Goal: Information Seeking & Learning: Learn about a topic

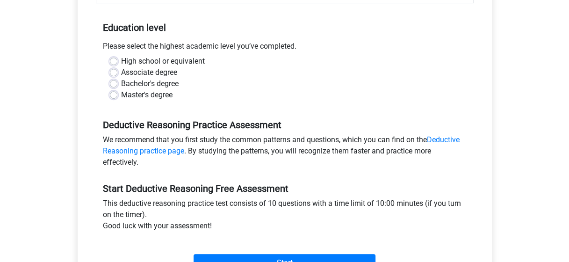
scroll to position [178, 0]
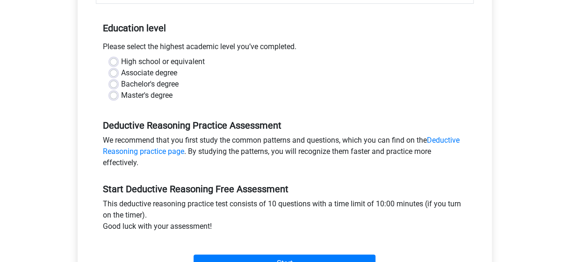
click at [147, 80] on label "Bachelor's degree" at bounding box center [149, 83] width 57 height 11
click at [117, 80] on input "Bachelor's degree" at bounding box center [113, 82] width 7 height 9
radio input "true"
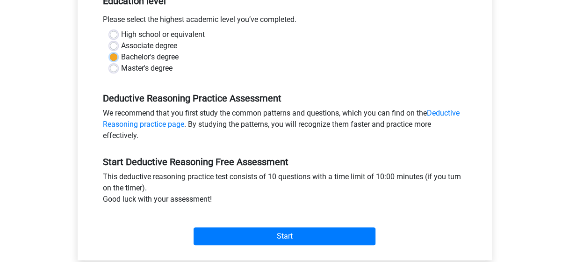
scroll to position [206, 0]
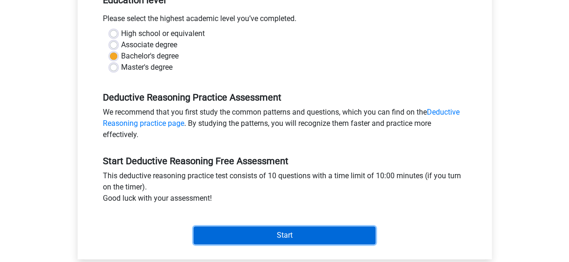
click at [282, 232] on input "Start" at bounding box center [284, 235] width 182 height 18
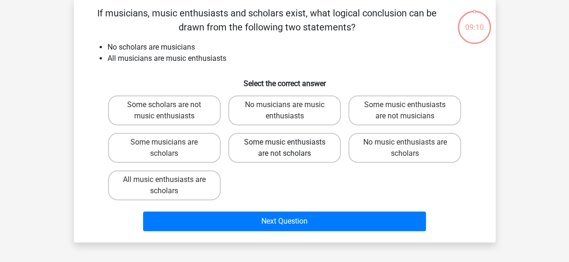
scroll to position [45, 0]
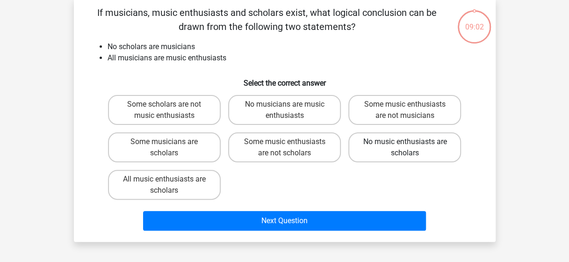
click at [420, 151] on label "No music enthusiasts are scholars" at bounding box center [404, 147] width 113 height 30
click at [411, 148] on input "No music enthusiasts are scholars" at bounding box center [408, 145] width 6 height 6
radio input "true"
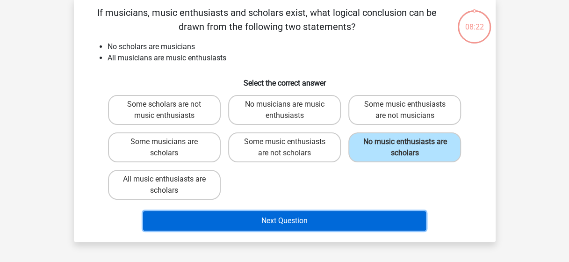
click at [278, 216] on button "Next Question" at bounding box center [284, 221] width 283 height 20
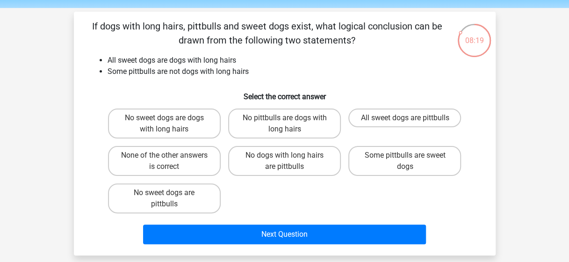
scroll to position [32, 0]
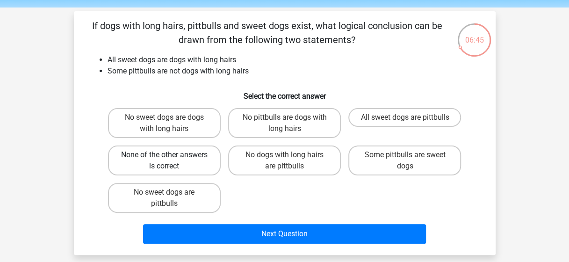
click at [194, 154] on label "None of the other answers is correct" at bounding box center [164, 160] width 113 height 30
click at [170, 155] on input "None of the other answers is correct" at bounding box center [167, 158] width 6 height 6
radio input "true"
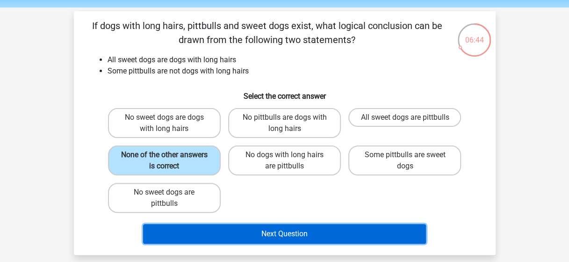
click at [254, 228] on button "Next Question" at bounding box center [284, 234] width 283 height 20
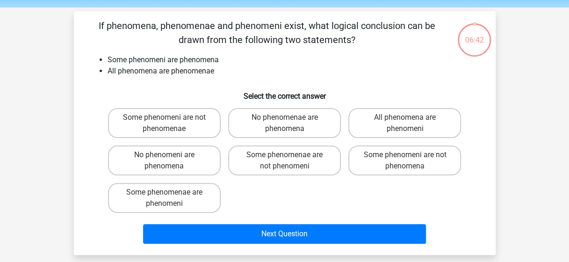
scroll to position [43, 0]
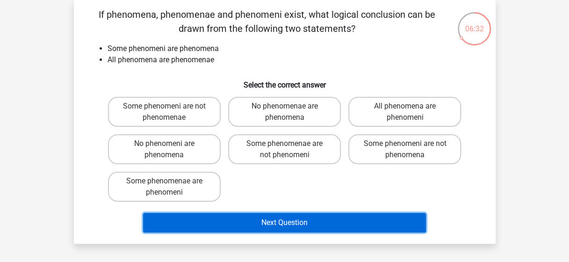
click at [239, 218] on button "Next Question" at bounding box center [284, 223] width 283 height 20
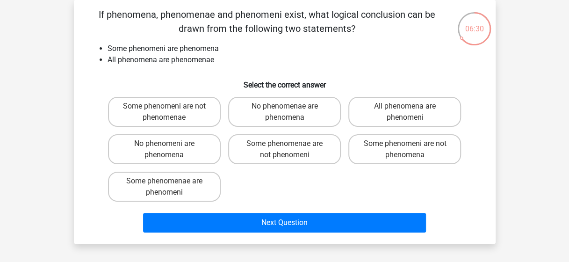
click at [164, 84] on h6 "Select the correct answer" at bounding box center [284, 81] width 391 height 16
click at [201, 185] on label "Some phenomenae are phenomeni" at bounding box center [164, 186] width 113 height 30
click at [170, 185] on input "Some phenomenae are phenomeni" at bounding box center [167, 184] width 6 height 6
radio input "true"
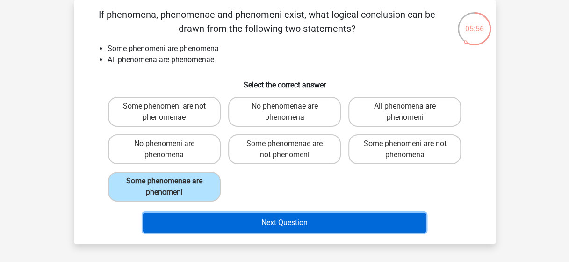
click at [228, 222] on button "Next Question" at bounding box center [284, 223] width 283 height 20
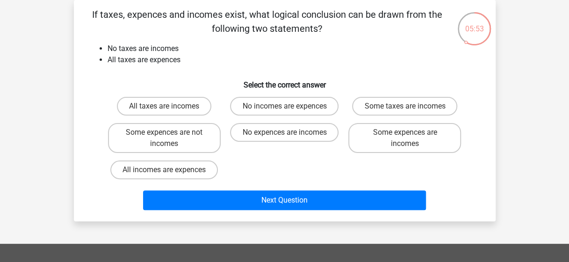
scroll to position [37, 0]
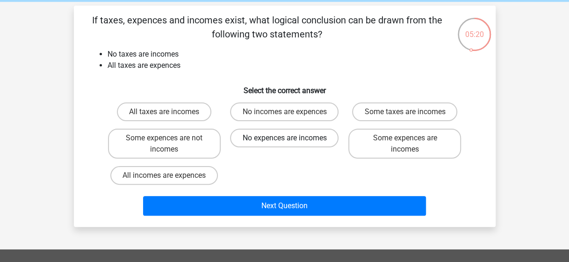
click at [294, 142] on label "No expences are incomes" at bounding box center [284, 137] width 108 height 19
click at [290, 142] on input "No expences are incomes" at bounding box center [287, 141] width 6 height 6
radio input "true"
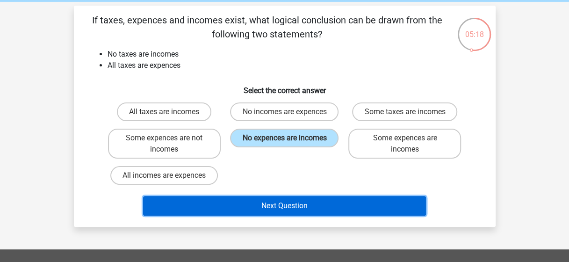
click at [285, 200] on button "Next Question" at bounding box center [284, 206] width 283 height 20
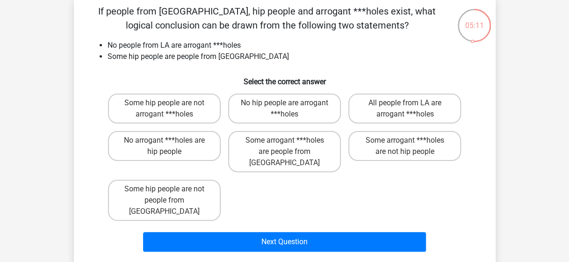
scroll to position [46, 0]
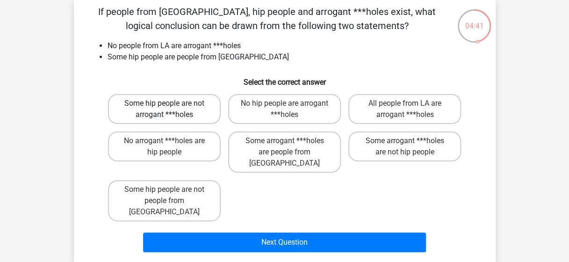
click at [186, 101] on label "Some hip people are not arrogant ***holes" at bounding box center [164, 109] width 113 height 30
click at [170, 103] on input "Some hip people are not arrogant ***holes" at bounding box center [167, 106] width 6 height 6
radio input "true"
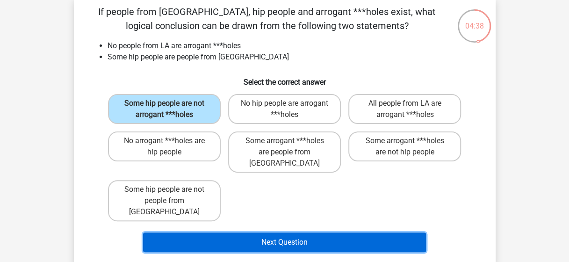
click at [223, 232] on button "Next Question" at bounding box center [284, 242] width 283 height 20
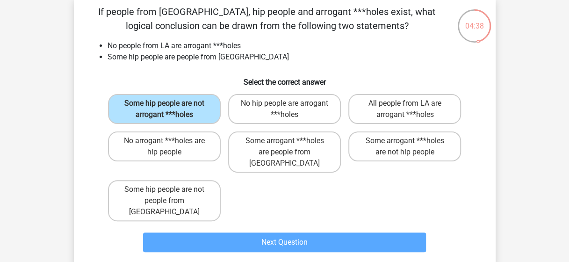
scroll to position [43, 0]
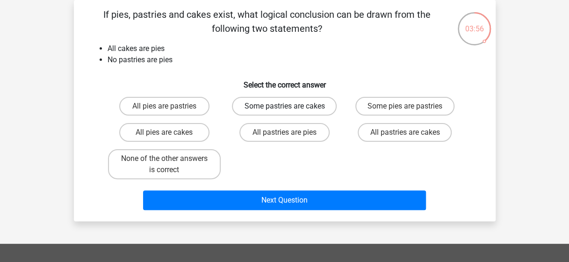
click at [305, 105] on label "Some pastries are cakes" at bounding box center [284, 106] width 105 height 19
click at [290, 106] on input "Some pastries are cakes" at bounding box center [287, 109] width 6 height 6
radio input "true"
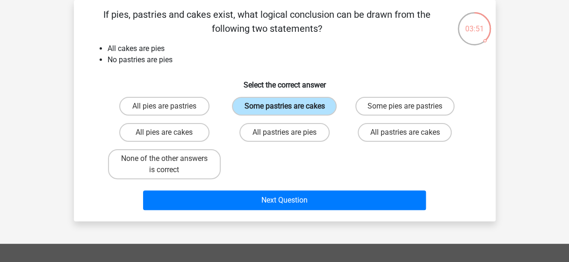
click at [271, 107] on label "Some pastries are cakes" at bounding box center [284, 106] width 105 height 19
click at [284, 107] on input "Some pastries are cakes" at bounding box center [287, 109] width 6 height 6
click at [199, 160] on label "None of the other answers is correct" at bounding box center [164, 164] width 113 height 30
click at [170, 160] on input "None of the other answers is correct" at bounding box center [167, 161] width 6 height 6
radio input "true"
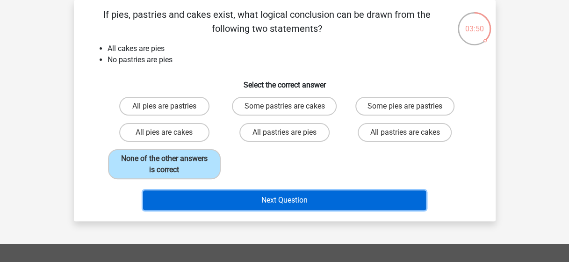
click at [228, 196] on button "Next Question" at bounding box center [284, 200] width 283 height 20
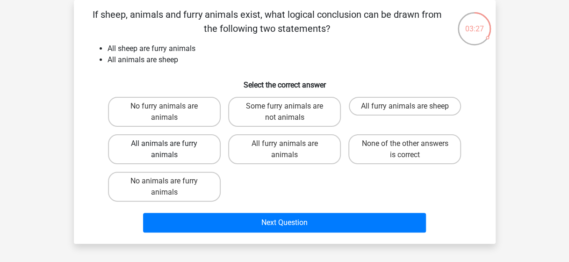
click at [182, 148] on label "All animals are furry animals" at bounding box center [164, 149] width 113 height 30
click at [170, 148] on input "All animals are furry animals" at bounding box center [167, 146] width 6 height 6
radio input "true"
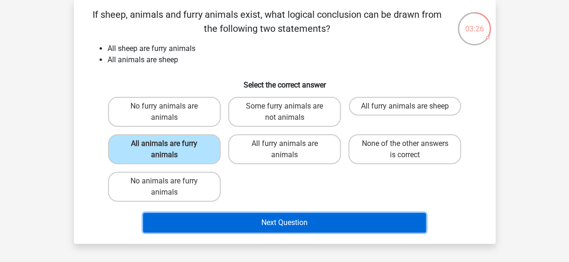
click at [237, 221] on button "Next Question" at bounding box center [284, 223] width 283 height 20
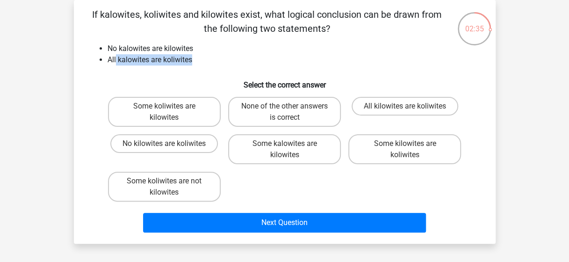
drag, startPoint x: 116, startPoint y: 57, endPoint x: 192, endPoint y: 57, distance: 76.1
click at [192, 57] on li "All kalowites are koliwites" at bounding box center [293, 59] width 373 height 11
drag, startPoint x: 192, startPoint y: 57, endPoint x: 173, endPoint y: 142, distance: 86.8
click at [173, 142] on label "No kilowites are koliwites" at bounding box center [163, 143] width 107 height 19
click at [170, 143] on input "No kilowites are koliwites" at bounding box center [167, 146] width 6 height 6
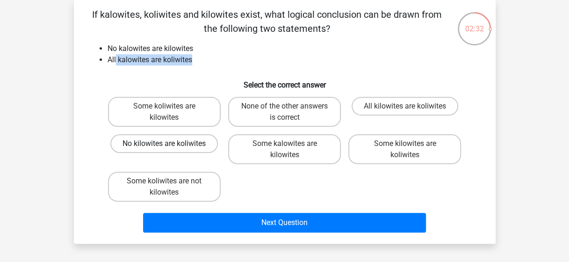
radio input "true"
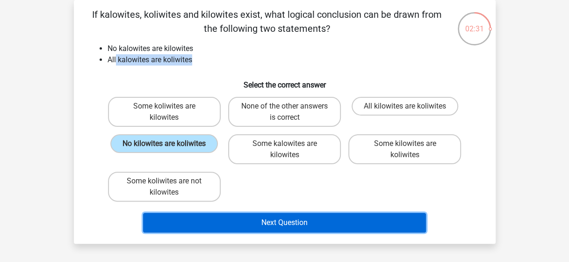
click at [222, 214] on button "Next Question" at bounding box center [284, 223] width 283 height 20
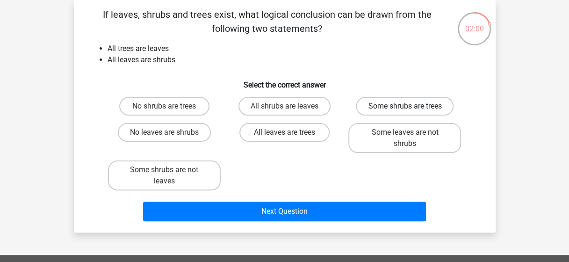
click at [374, 106] on label "Some shrubs are trees" at bounding box center [405, 106] width 98 height 19
click at [405, 106] on input "Some shrubs are trees" at bounding box center [408, 109] width 6 height 6
radio input "true"
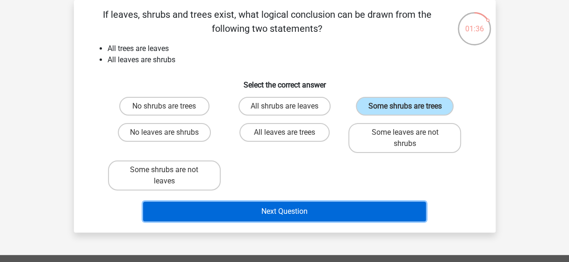
click at [319, 208] on button "Next Question" at bounding box center [284, 211] width 283 height 20
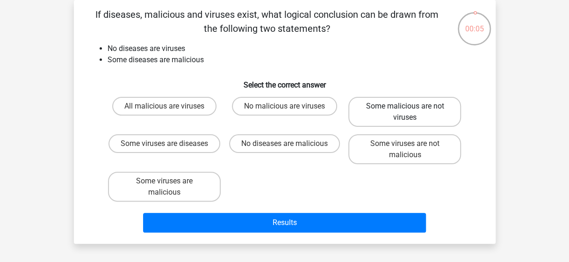
click at [416, 111] on label "Some malicious are not viruses" at bounding box center [404, 112] width 113 height 30
click at [411, 111] on input "Some malicious are not viruses" at bounding box center [408, 109] width 6 height 6
radio input "true"
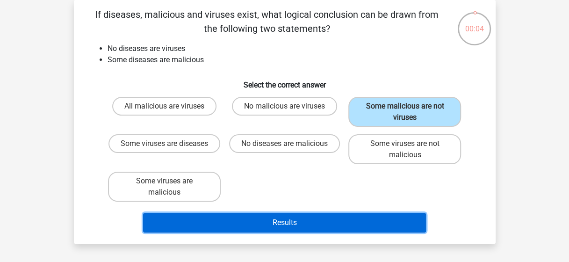
click at [327, 228] on button "Results" at bounding box center [284, 223] width 283 height 20
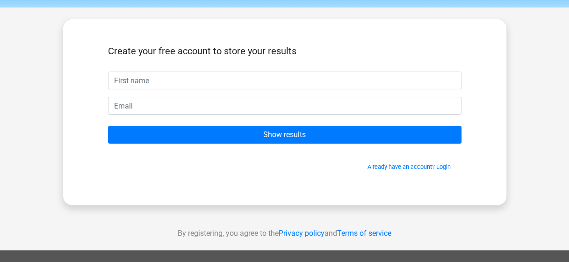
scroll to position [31, 0]
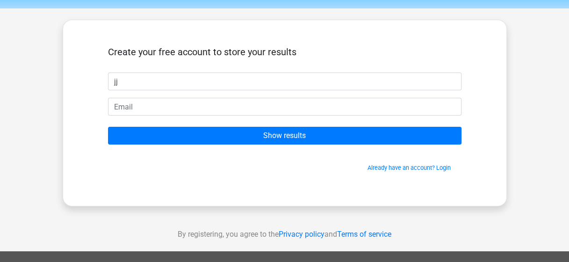
type input "jj"
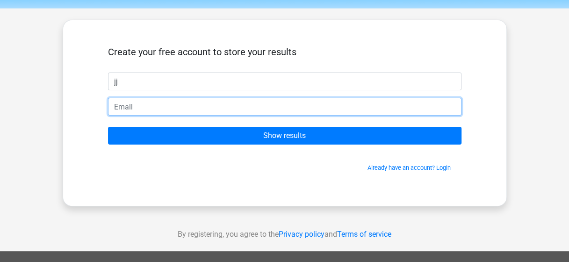
click at [331, 103] on input "email" at bounding box center [284, 107] width 353 height 18
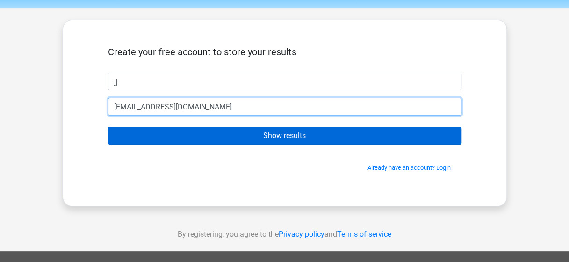
type input "[EMAIL_ADDRESS][DOMAIN_NAME]"
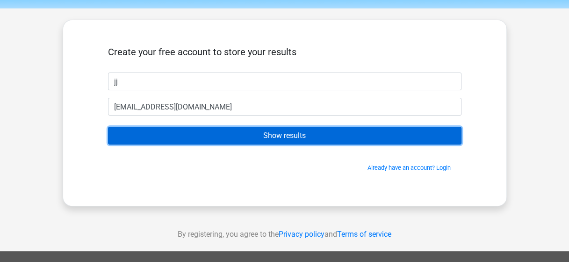
click at [320, 143] on input "Show results" at bounding box center [284, 136] width 353 height 18
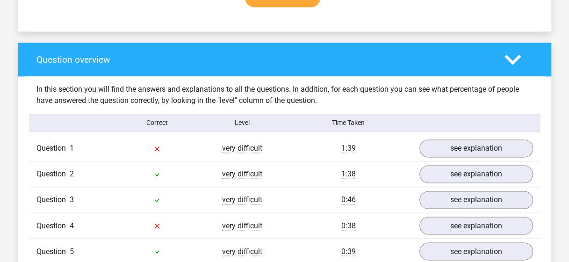
scroll to position [649, 0]
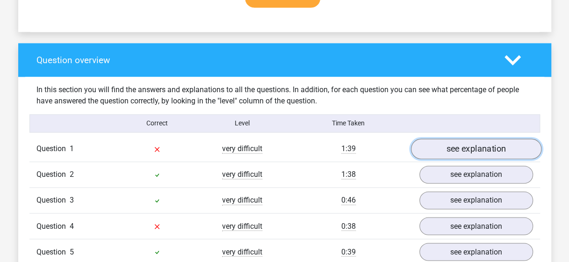
click at [492, 152] on link "see explanation" at bounding box center [475, 148] width 130 height 21
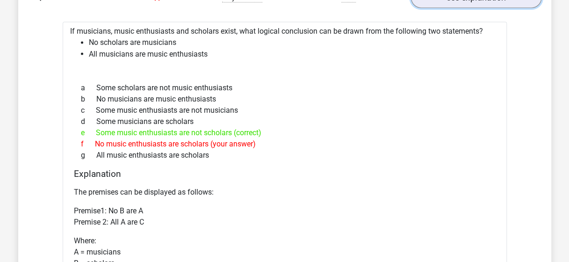
scroll to position [800, 0]
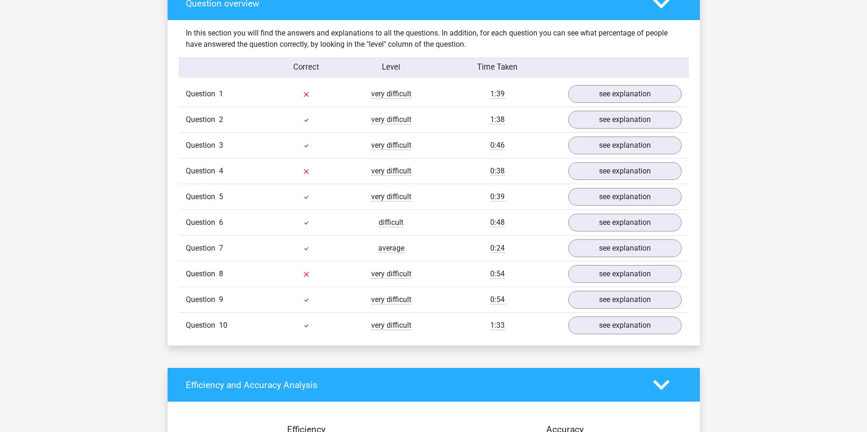
scroll to position [660, 0]
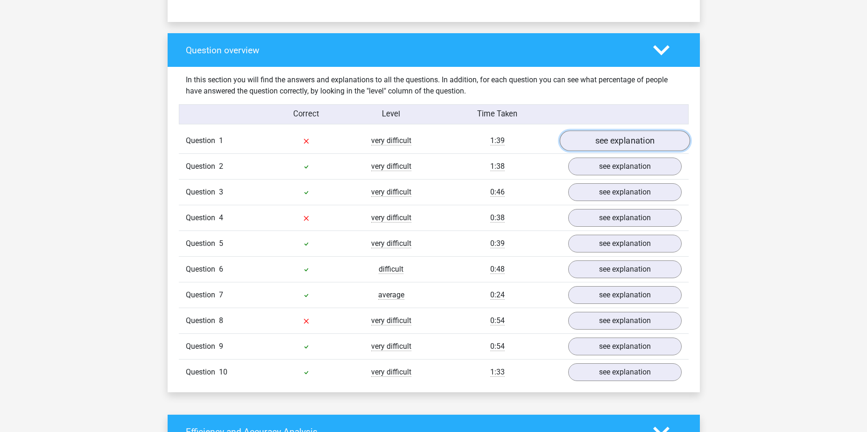
click at [568, 136] on link "see explanation" at bounding box center [625, 140] width 130 height 21
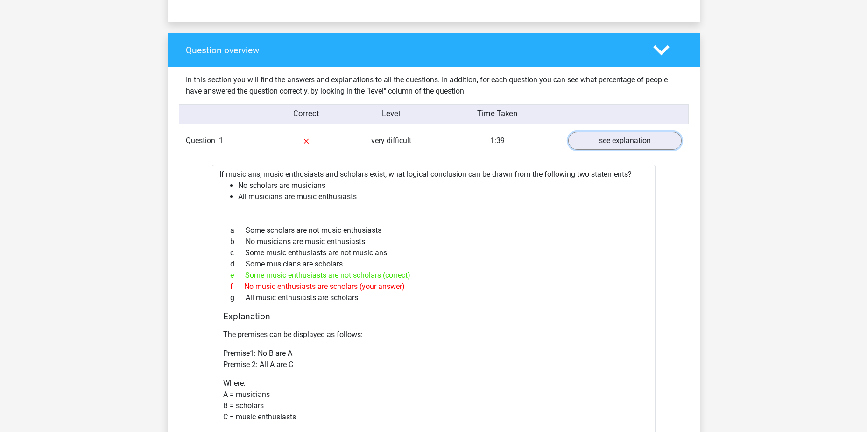
scroll to position [753, 0]
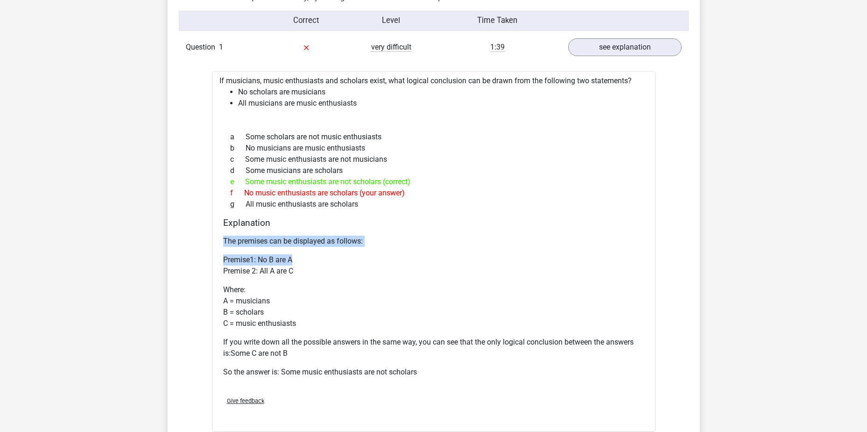
drag, startPoint x: 224, startPoint y: 242, endPoint x: 365, endPoint y: 255, distance: 141.2
click at [365, 255] on div "The premises can be displayed as follows: Premise1: No B are A Premise 2: All A…" at bounding box center [433, 310] width 421 height 157
drag, startPoint x: 365, startPoint y: 255, endPoint x: 324, endPoint y: 265, distance: 41.8
click at [327, 263] on p "Premise1: No B are A Premise 2: All A are C" at bounding box center [433, 265] width 421 height 22
drag, startPoint x: 288, startPoint y: 262, endPoint x: 259, endPoint y: 263, distance: 28.5
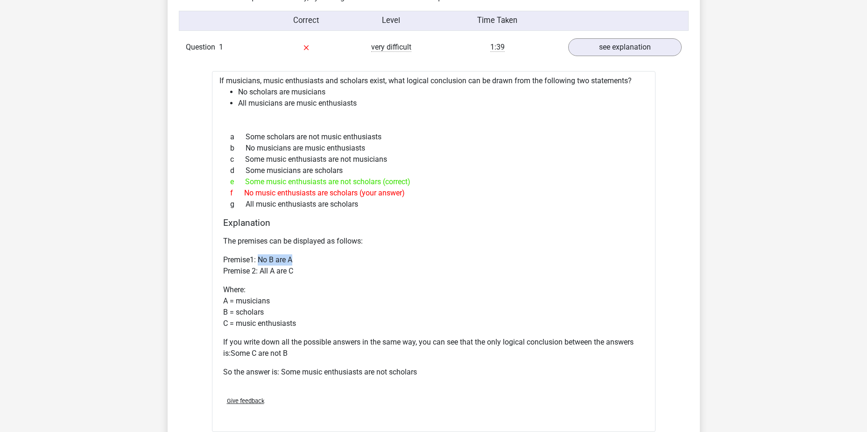
click at [259, 263] on p "Premise1: No B are A Premise 2: All A are C" at bounding box center [433, 265] width 421 height 22
drag, startPoint x: 259, startPoint y: 263, endPoint x: 297, endPoint y: 271, distance: 38.9
click at [297, 263] on p "Premise1: No B are A Premise 2: All A are C" at bounding box center [433, 265] width 421 height 22
click at [432, 263] on div "The premises can be displayed as follows: Premise1: No B are A Premise 2: All A…" at bounding box center [433, 310] width 421 height 157
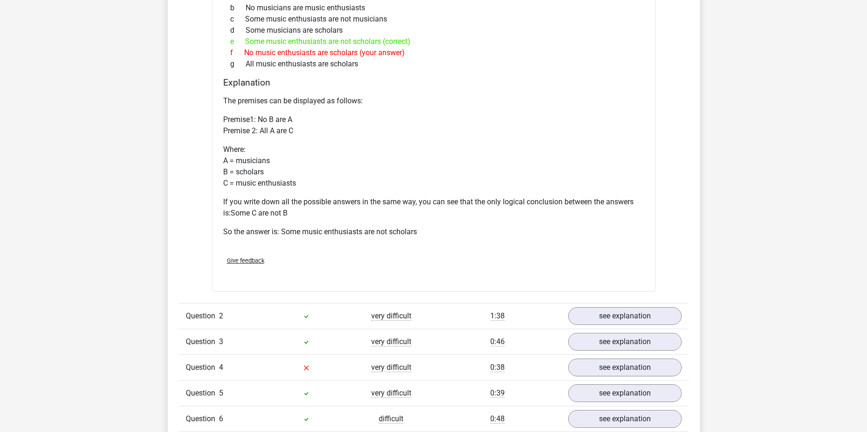
scroll to position [846, 0]
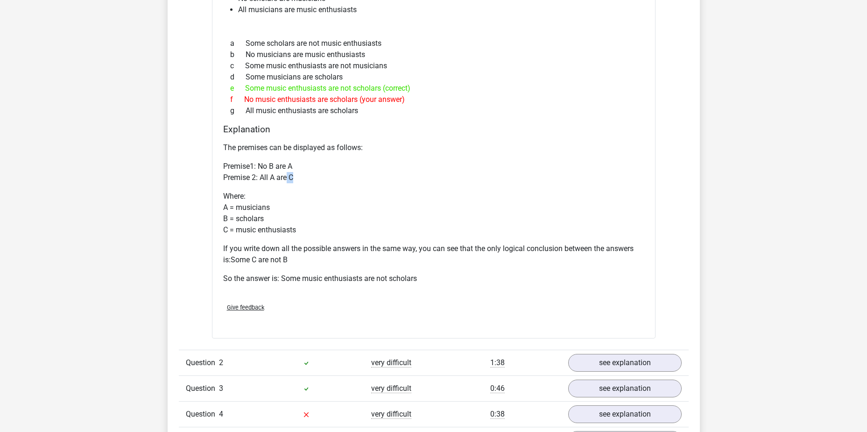
drag, startPoint x: 288, startPoint y: 177, endPoint x: 308, endPoint y: 177, distance: 20.1
click at [308, 177] on p "Premise1: No B are A Premise 2: All A are C" at bounding box center [433, 172] width 421 height 22
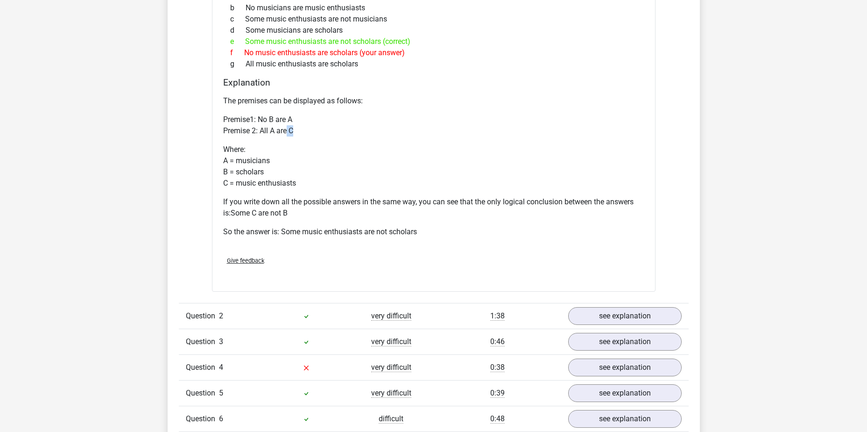
scroll to position [1033, 0]
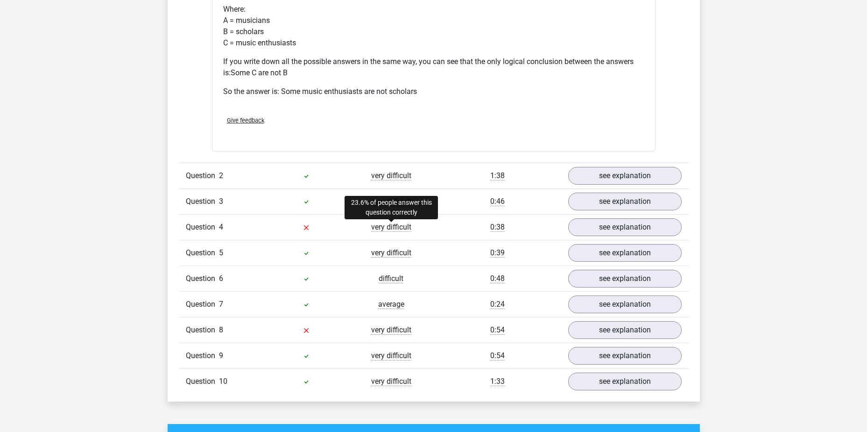
click at [384, 228] on span "very difficult" at bounding box center [391, 226] width 40 height 9
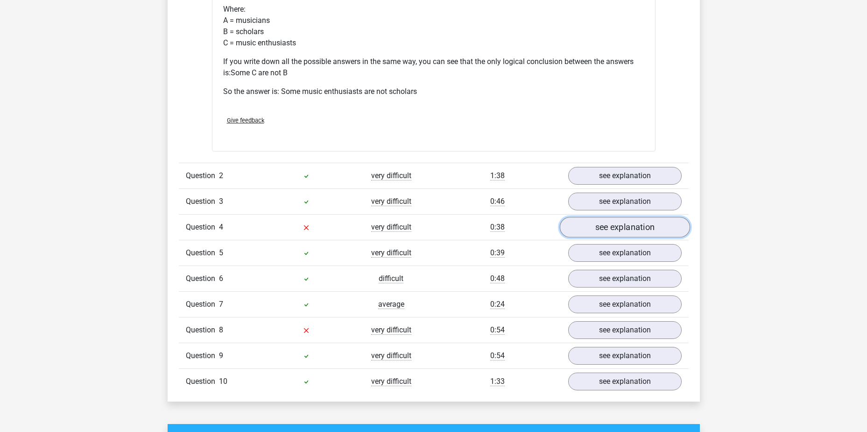
click at [568, 230] on link "see explanation" at bounding box center [625, 227] width 130 height 21
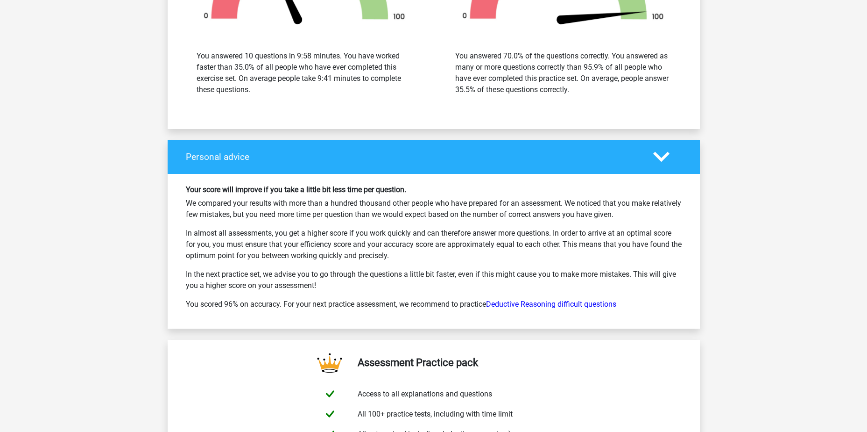
scroll to position [2061, 0]
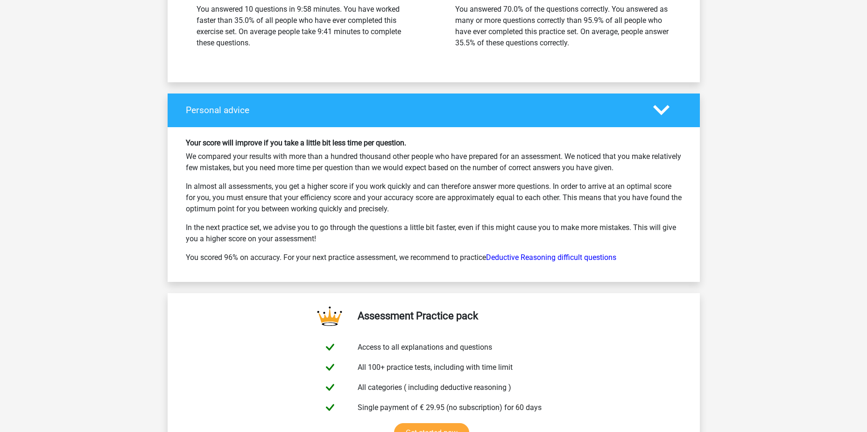
drag, startPoint x: 193, startPoint y: 190, endPoint x: 425, endPoint y: 235, distance: 236.6
click at [425, 235] on div "Your score will improve if you take a little bit less time per question. We com…" at bounding box center [434, 204] width 510 height 132
click at [425, 235] on p "In the next practice set, we advise you to go through the questions a little bi…" at bounding box center [434, 233] width 496 height 22
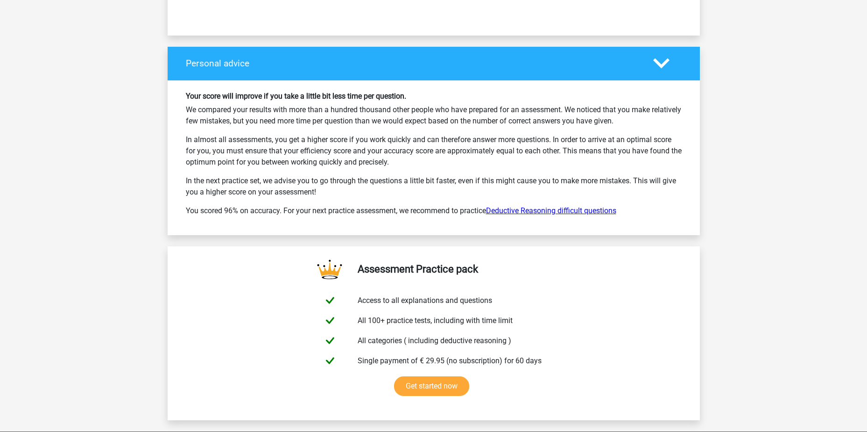
click at [532, 213] on link "Deductive Reasoning difficult questions" at bounding box center [551, 210] width 130 height 9
